Goal: Information Seeking & Learning: Learn about a topic

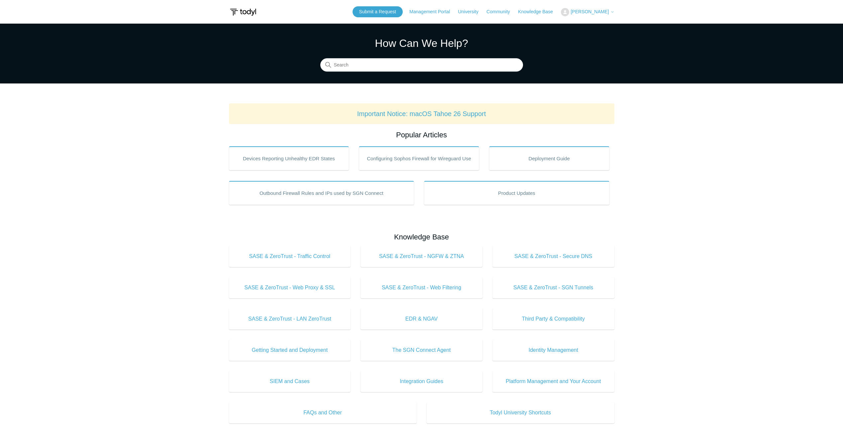
click at [367, 67] on input "Search" at bounding box center [421, 65] width 203 height 13
type input "meraki"
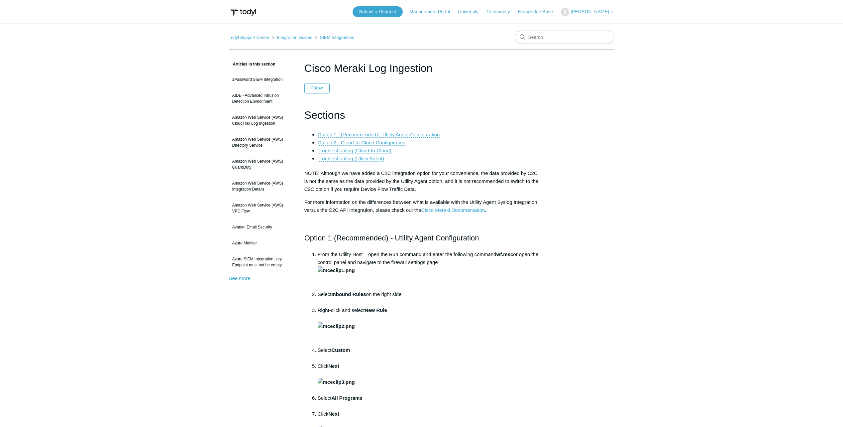
click at [356, 150] on link "Troubleshooting (Cloud-to-Cloud)" at bounding box center [355, 151] width 74 height 6
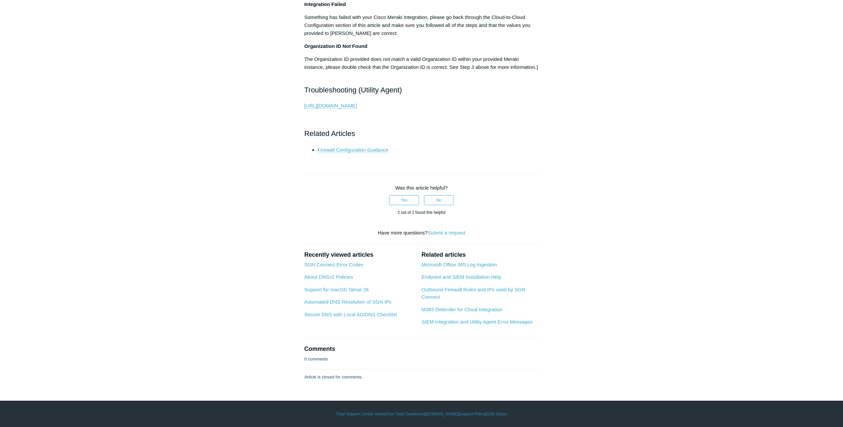
scroll to position [2933, 0]
